Goal: Information Seeking & Learning: Check status

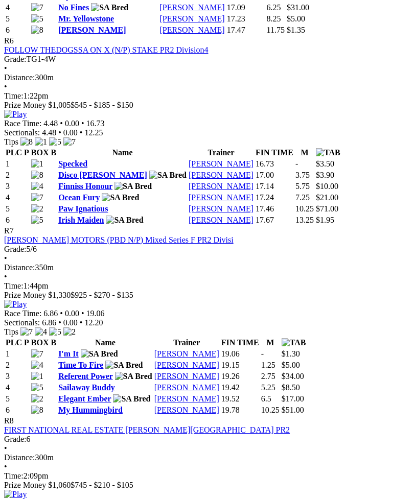
scroll to position [1478, 0]
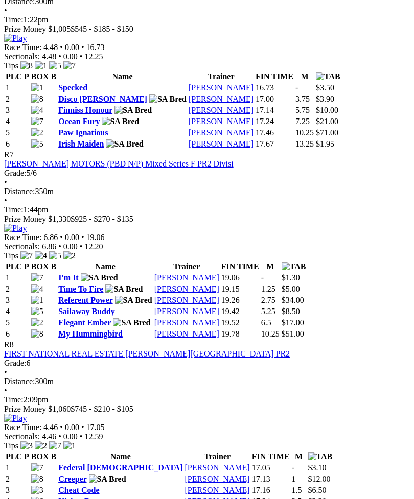
click at [79, 273] on link "I'm It" at bounding box center [68, 277] width 20 height 9
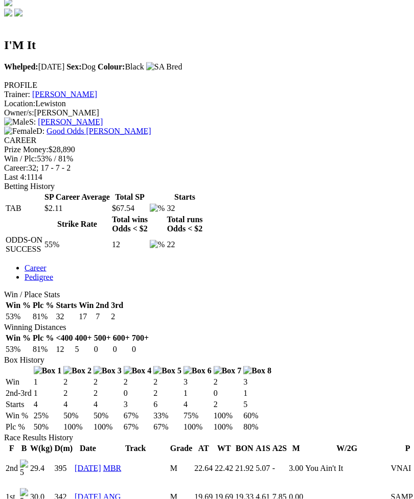
scroll to position [324, 0]
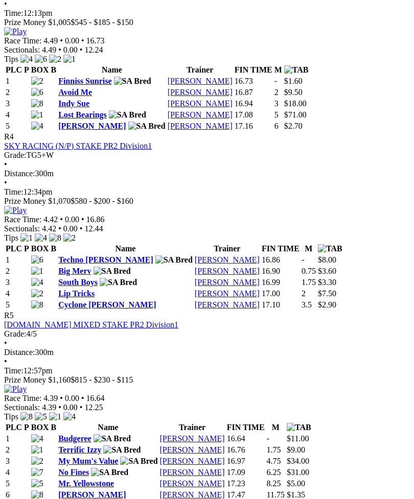
scroll to position [925, 0]
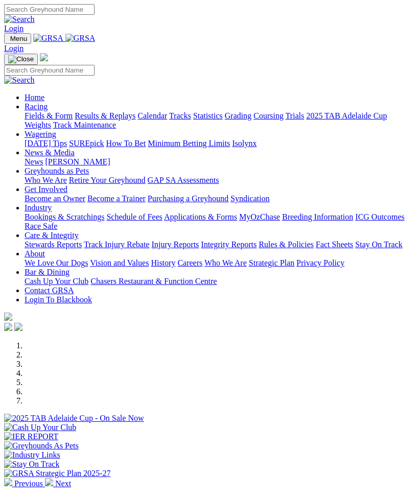
click at [8, 41] on img "Toggle navigation" at bounding box center [8, 41] width 0 height 0
click at [48, 110] on link "Racing" at bounding box center [36, 106] width 23 height 9
click at [107, 120] on link "Results & Replays" at bounding box center [105, 115] width 61 height 9
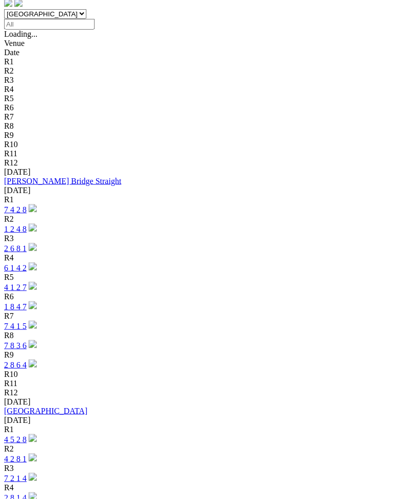
scroll to position [343, 0]
click at [27, 435] on link "4 5 2 8" at bounding box center [15, 439] width 22 height 9
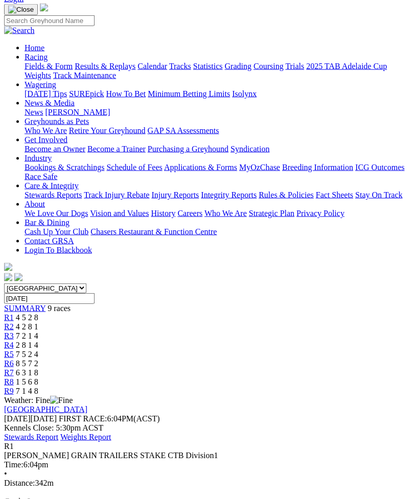
scroll to position [65, 0]
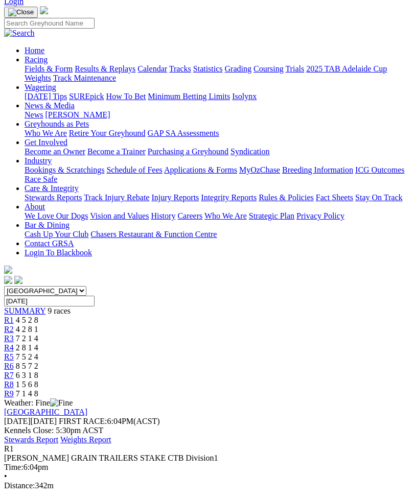
click at [38, 325] on span "4 2 8 1" at bounding box center [27, 329] width 22 height 9
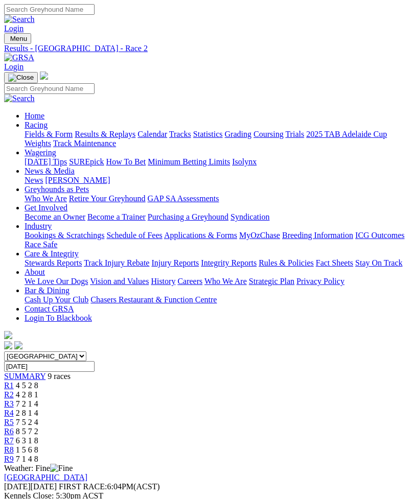
click at [14, 400] on span "R3" at bounding box center [9, 404] width 10 height 9
click at [14, 409] on span "R4" at bounding box center [9, 413] width 10 height 9
click at [14, 418] on span "R5" at bounding box center [9, 422] width 10 height 9
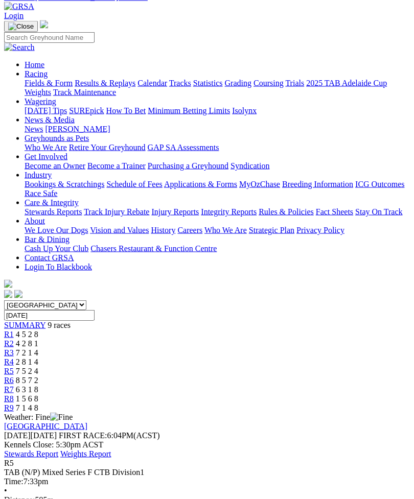
scroll to position [51, 0]
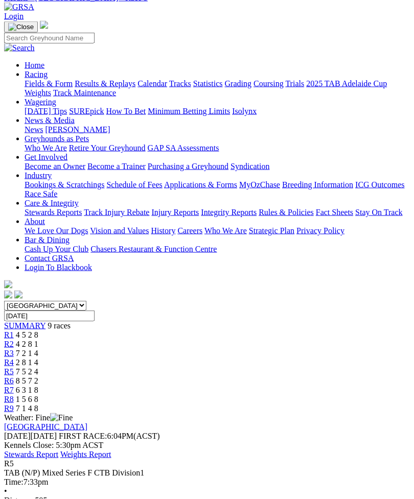
click at [14, 377] on span "R6" at bounding box center [9, 381] width 10 height 9
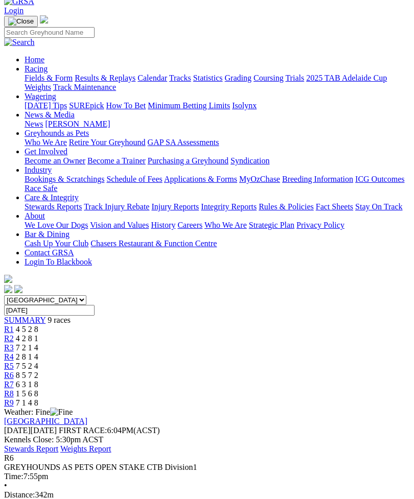
scroll to position [55, 0]
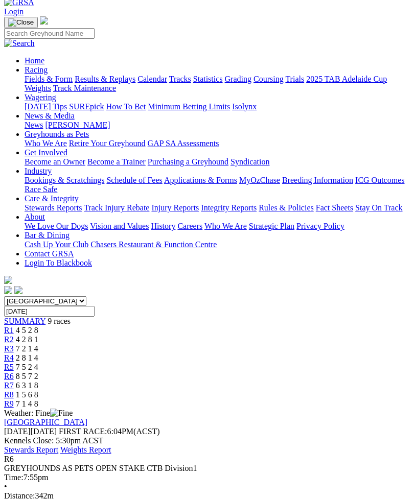
click at [38, 381] on span "6 3 1 8" at bounding box center [27, 385] width 22 height 9
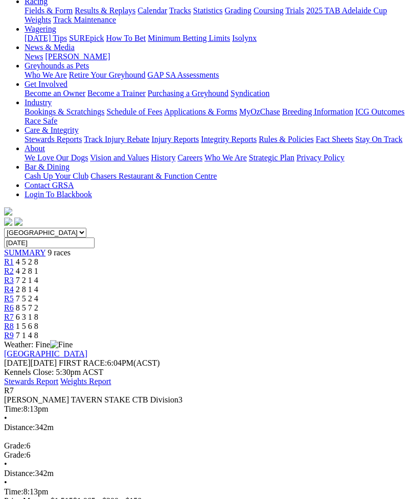
scroll to position [67, 0]
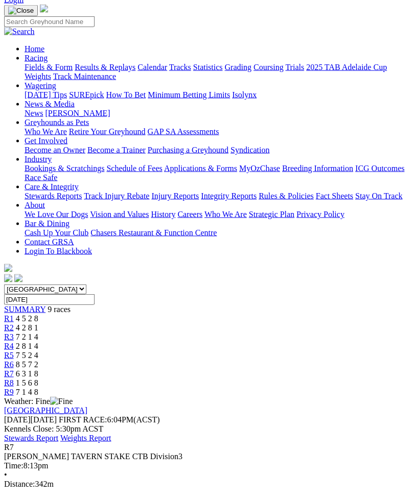
click at [14, 379] on span "R8" at bounding box center [9, 383] width 10 height 9
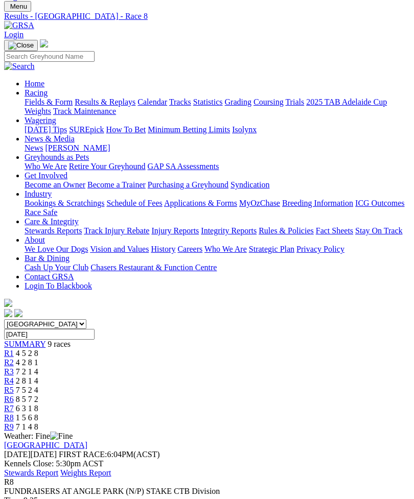
scroll to position [22, 0]
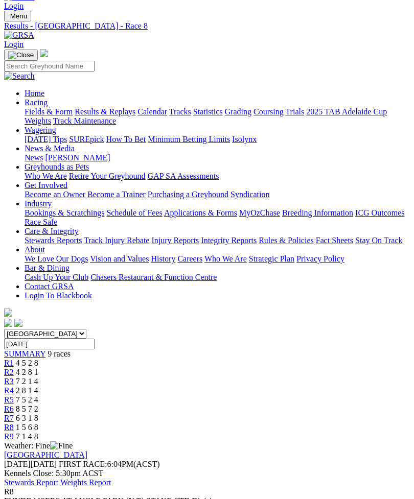
click at [14, 432] on span "R9" at bounding box center [9, 436] width 10 height 9
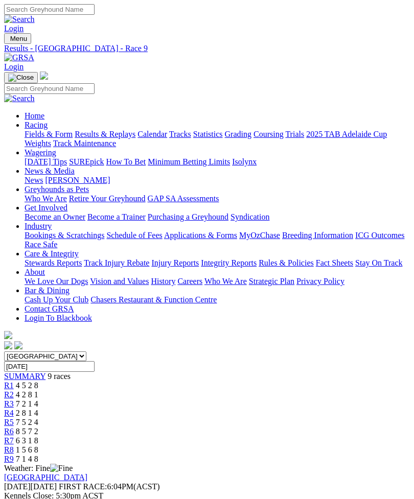
click at [14, 427] on span "R6" at bounding box center [9, 431] width 10 height 9
click at [38, 418] on span "7 5 2 4" at bounding box center [27, 422] width 22 height 9
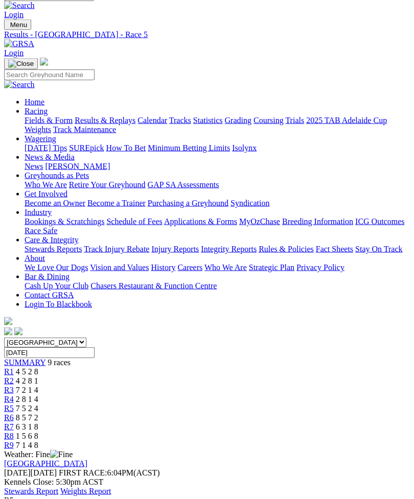
scroll to position [17, 0]
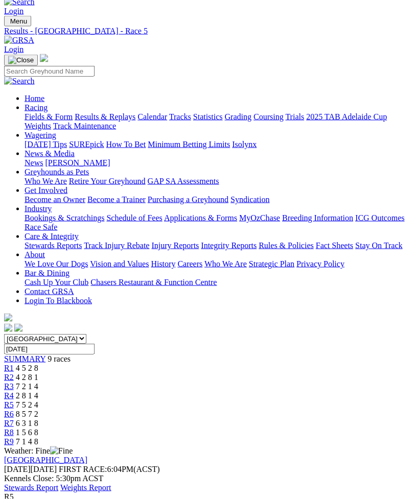
click at [38, 392] on span "2 8 1 4" at bounding box center [27, 396] width 22 height 9
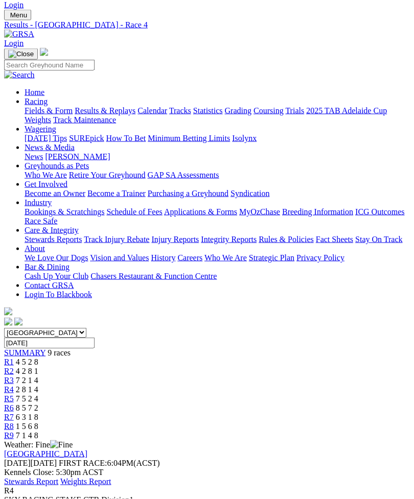
scroll to position [24, 0]
click at [14, 376] on span "R3" at bounding box center [9, 380] width 10 height 9
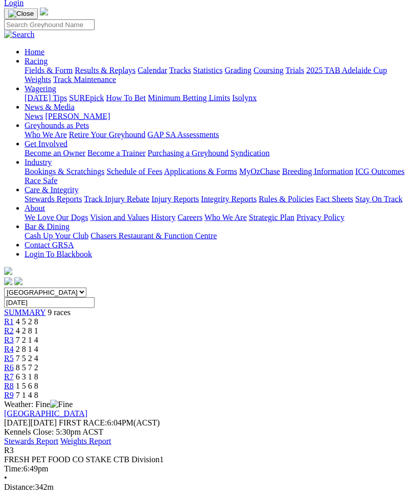
scroll to position [54, 0]
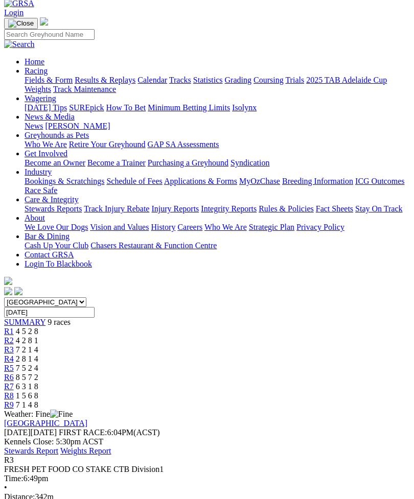
click at [38, 336] on span "4 2 8 1" at bounding box center [27, 340] width 22 height 9
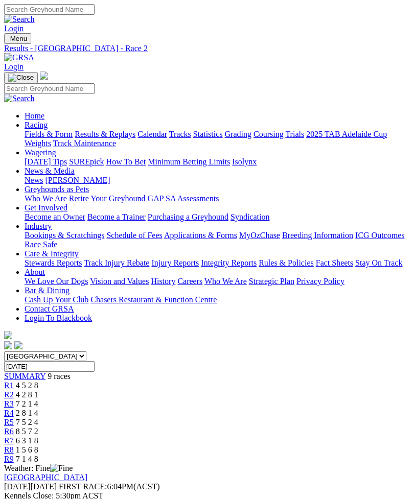
click at [38, 437] on span "6 3 1 8" at bounding box center [27, 441] width 22 height 9
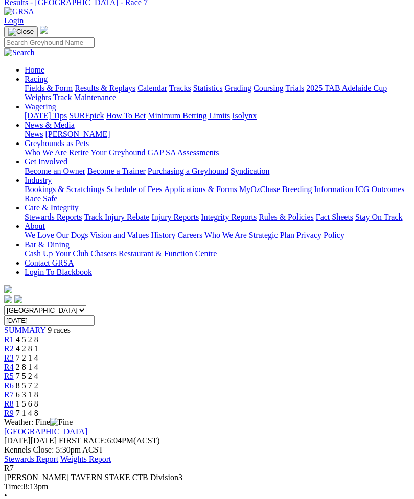
scroll to position [45, 0]
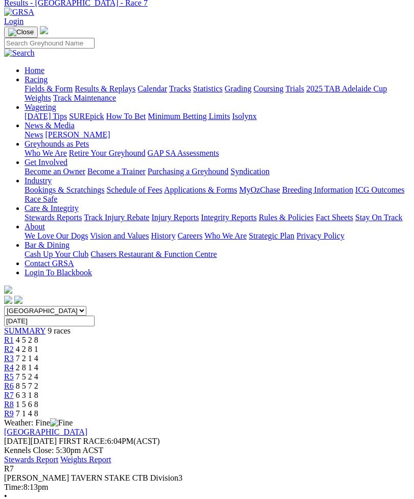
click at [14, 382] on span "R6" at bounding box center [9, 386] width 10 height 9
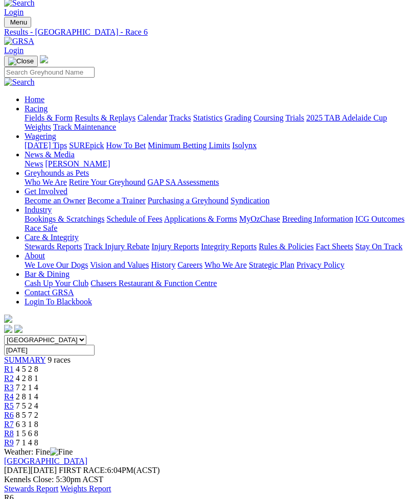
scroll to position [15, 0]
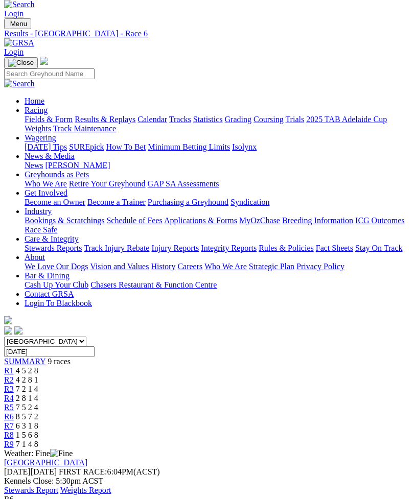
click at [14, 431] on span "R8" at bounding box center [9, 435] width 10 height 9
